Goal: Task Accomplishment & Management: Use online tool/utility

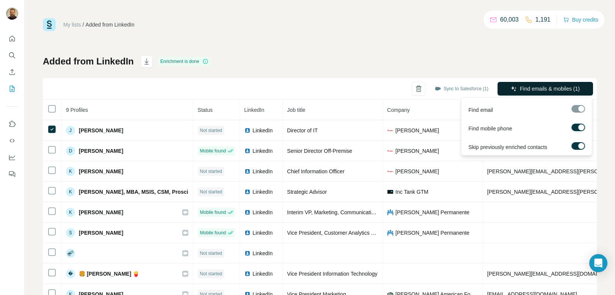
click at [538, 86] on span "Find emails & mobiles (1)" at bounding box center [550, 89] width 60 height 8
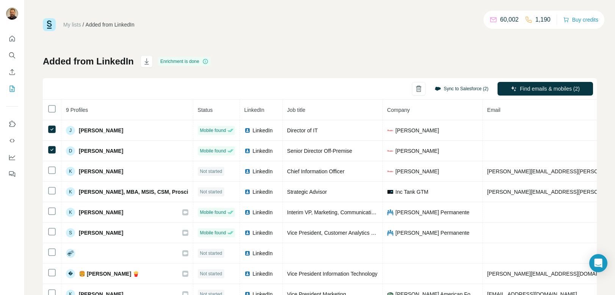
click at [462, 90] on button "Sync to Salesforce (2)" at bounding box center [461, 88] width 64 height 11
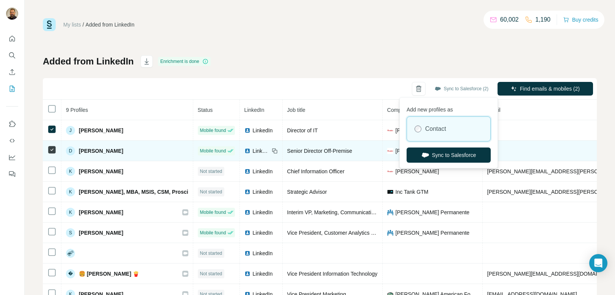
click at [462, 154] on button "Sync to Salesforce" at bounding box center [448, 154] width 84 height 15
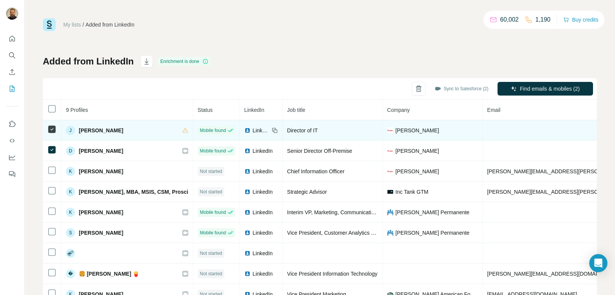
click at [486, 131] on td at bounding box center [575, 130] width 187 height 20
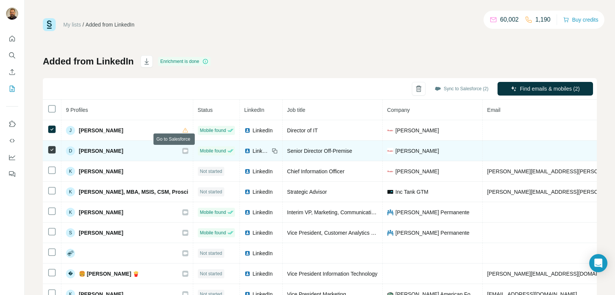
click at [183, 151] on icon at bounding box center [185, 150] width 4 height 3
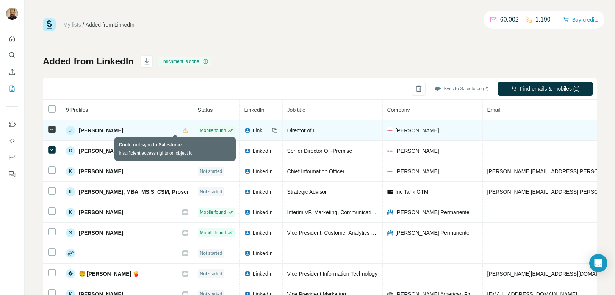
click at [182, 130] on icon at bounding box center [185, 130] width 6 height 6
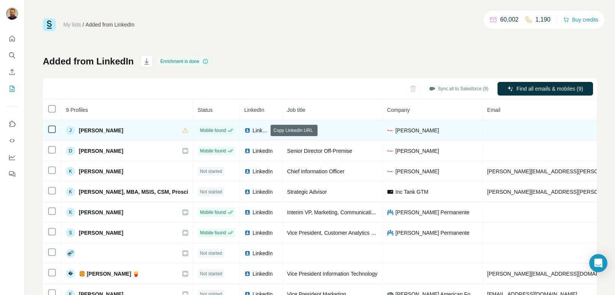
click at [272, 130] on icon at bounding box center [275, 130] width 6 height 6
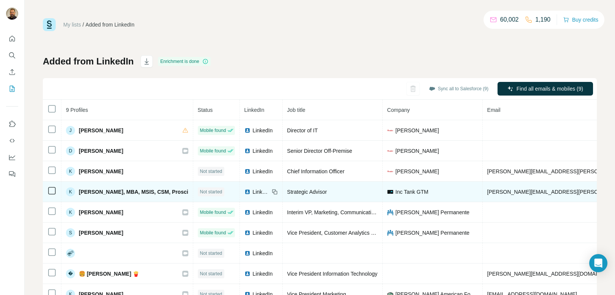
click at [410, 192] on span "Inc Tank GTM" at bounding box center [411, 192] width 33 height 8
